Goal: Use online tool/utility: Use online tool/utility

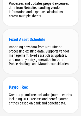
scroll to position [1277, 0]
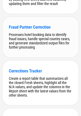
click at [40, 57] on div "Fraud Partner Correction Processes hotel booking data to identify fraud issues,…" at bounding box center [41, 37] width 76 height 40
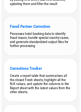
scroll to position [0, 0]
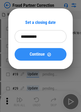
click at [53, 52] on div "Continue" at bounding box center [41, 54] width 40 height 4
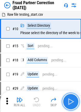
click at [73, 106] on button "button" at bounding box center [71, 101] width 17 height 17
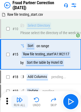
click at [18, 102] on img "button" at bounding box center [19, 99] width 6 height 6
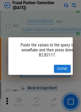
scroll to position [208, 0]
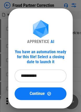
click at [57, 75] on input "**********" at bounding box center [39, 75] width 48 height 13
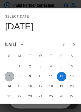
click at [8, 75] on button "7" at bounding box center [9, 76] width 9 height 9
type input "**********"
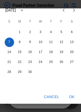
scroll to position [38, 0]
click at [73, 94] on button "OK" at bounding box center [72, 97] width 17 height 10
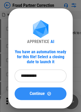
click at [36, 99] on button "Continue" at bounding box center [41, 93] width 52 height 13
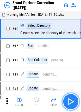
click at [73, 102] on img "button" at bounding box center [71, 101] width 8 height 8
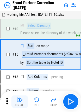
click at [19, 104] on div "Run All" at bounding box center [20, 104] width 12 height 3
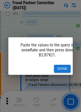
scroll to position [208, 0]
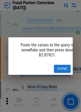
click at [65, 68] on button "Done" at bounding box center [62, 69] width 17 height 8
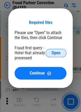
click at [62, 49] on button "Open" at bounding box center [56, 53] width 21 height 8
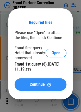
click at [43, 82] on span "Continue" at bounding box center [37, 84] width 15 height 4
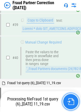
click at [72, 94] on button "button" at bounding box center [71, 101] width 17 height 17
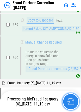
click at [71, 100] on img "button" at bounding box center [71, 101] width 7 height 7
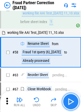
click at [71, 100] on img "button" at bounding box center [71, 101] width 8 height 8
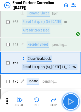
click at [71, 100] on img "button" at bounding box center [71, 101] width 8 height 8
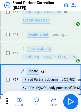
scroll to position [373, 0]
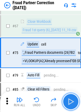
click at [71, 100] on img "button" at bounding box center [71, 101] width 8 height 8
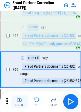
scroll to position [406, 0]
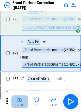
click at [18, 98] on img "button" at bounding box center [19, 99] width 6 height 6
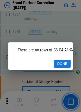
scroll to position [939, 0]
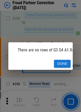
click at [67, 60] on button "Done" at bounding box center [62, 64] width 17 height 8
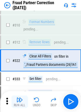
scroll to position [1094, 0]
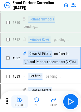
click at [21, 97] on img "button" at bounding box center [19, 99] width 6 height 6
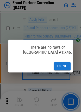
scroll to position [1204, 0]
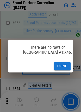
click at [50, 67] on div "Done" at bounding box center [40, 66] width 65 height 12
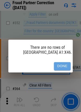
click at [58, 64] on button "Done" at bounding box center [62, 66] width 17 height 8
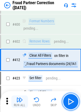
scroll to position [1407, 0]
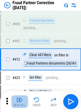
click at [23, 98] on img "button" at bounding box center [19, 99] width 6 height 6
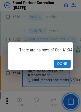
scroll to position [1853, 0]
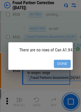
click at [61, 62] on button "Done" at bounding box center [62, 64] width 17 height 8
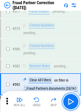
scroll to position [2054, 0]
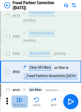
click at [20, 99] on img "button" at bounding box center [19, 99] width 6 height 6
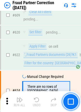
scroll to position [2170, 0]
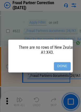
click at [64, 67] on button "Done" at bounding box center [62, 66] width 17 height 8
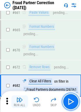
scroll to position [2373, 0]
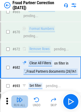
click at [22, 101] on img "button" at bounding box center [19, 99] width 6 height 6
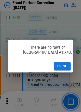
scroll to position [2481, 0]
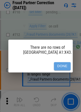
click at [68, 62] on button "Done" at bounding box center [62, 66] width 17 height 8
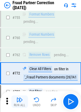
click at [19, 102] on button "Run All" at bounding box center [19, 101] width 17 height 13
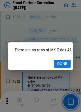
scroll to position [3232, 0]
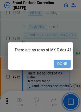
click at [63, 65] on button "Done" at bounding box center [62, 64] width 17 height 8
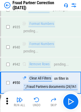
scroll to position [3387, 0]
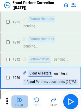
drag, startPoint x: 63, startPoint y: 65, endPoint x: 18, endPoint y: 103, distance: 59.3
click at [18, 103] on div "Run All" at bounding box center [20, 104] width 12 height 3
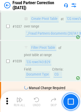
scroll to position [3537, 0]
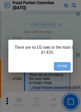
click at [63, 62] on button "Done" at bounding box center [62, 66] width 17 height 8
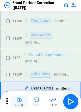
click at [18, 101] on img "button" at bounding box center [19, 99] width 6 height 6
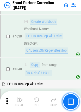
scroll to position [8746, 0]
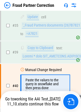
scroll to position [206, 0]
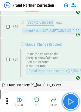
click at [71, 100] on img "button" at bounding box center [71, 101] width 8 height 8
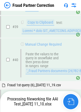
click at [71, 100] on img "button" at bounding box center [71, 101] width 7 height 7
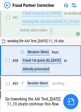
scroll to position [306, 0]
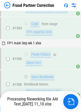
scroll to position [4734, 0]
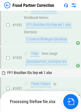
scroll to position [5444, 0]
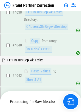
scroll to position [8740, 0]
